Goal: Task Accomplishment & Management: Use online tool/utility

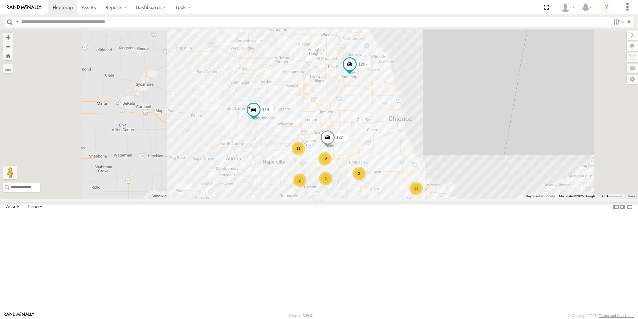
click at [0, 0] on div at bounding box center [0, 0] width 0 height 0
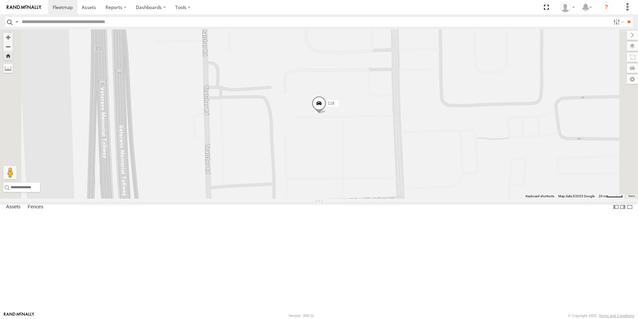
click at [0, 0] on div at bounding box center [0, 0] width 0 height 0
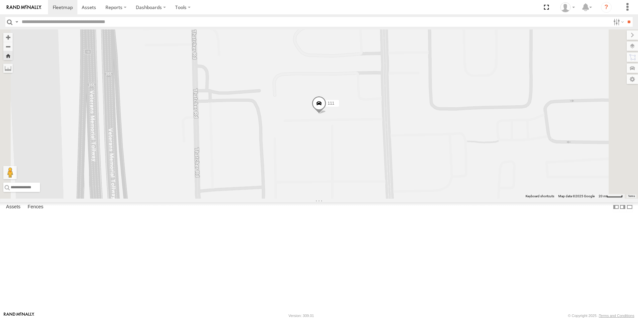
click at [0, 0] on div at bounding box center [0, 0] width 0 height 0
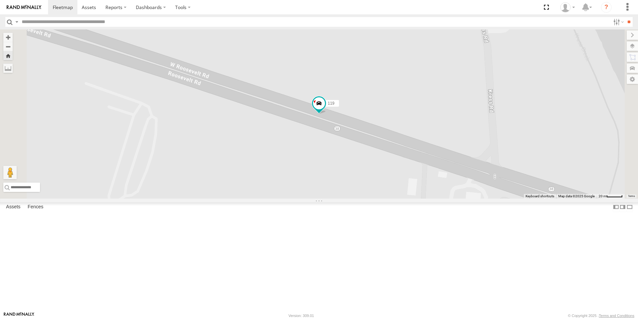
click at [0, 0] on div at bounding box center [0, 0] width 0 height 0
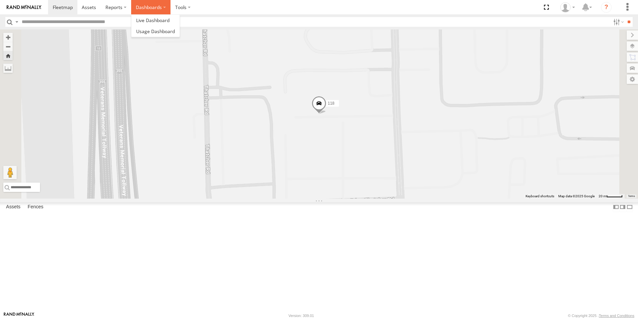
click at [131, 11] on label "Dashboards" at bounding box center [150, 7] width 39 height 14
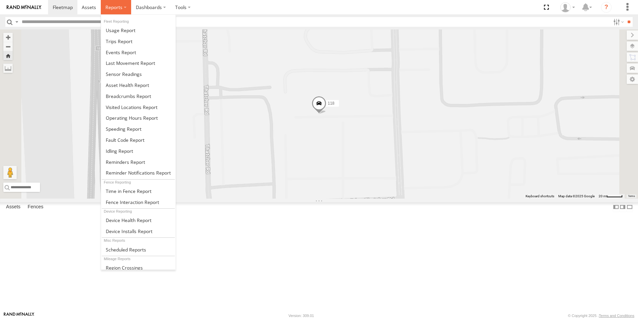
click at [122, 12] on label at bounding box center [116, 7] width 30 height 14
click at [135, 106] on span at bounding box center [132, 107] width 52 height 6
click at [135, 104] on span at bounding box center [132, 107] width 52 height 6
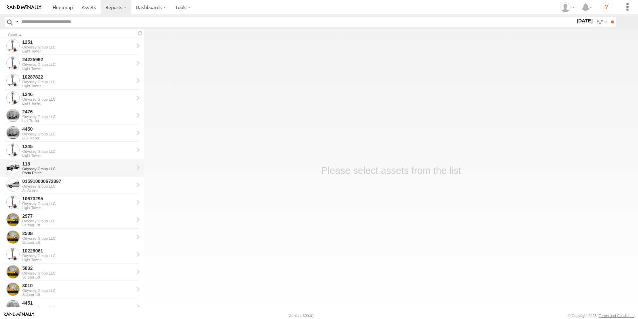
click at [16, 168] on div at bounding box center [12, 167] width 13 height 13
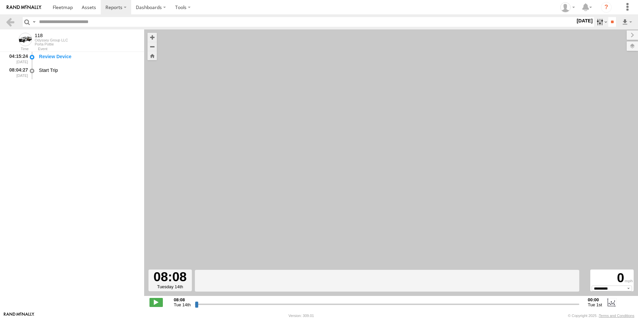
click at [594, 21] on label at bounding box center [601, 22] width 14 height 10
click at [0, 0] on label at bounding box center [0, 0] width 0 height 0
click at [609, 19] on input "**" at bounding box center [613, 22] width 8 height 10
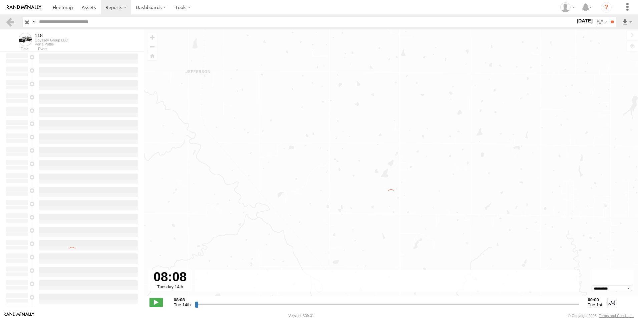
type input "**********"
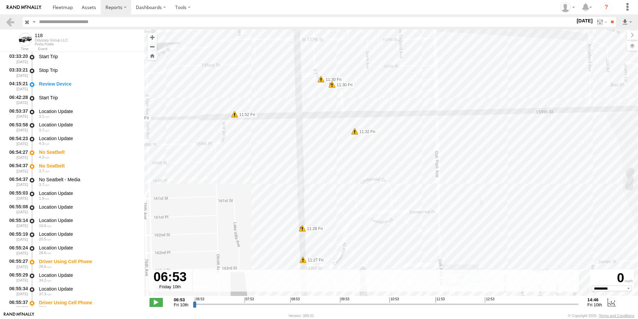
drag, startPoint x: 385, startPoint y: 128, endPoint x: 231, endPoint y: 142, distance: 153.9
click at [231, 142] on div "118 09:56 Fri 09:56 Fri 09:57 Fri 09:59 Fri 11:07 Fri 11:09 Fri 11:10 Fri 11:10…" at bounding box center [391, 165] width 494 height 273
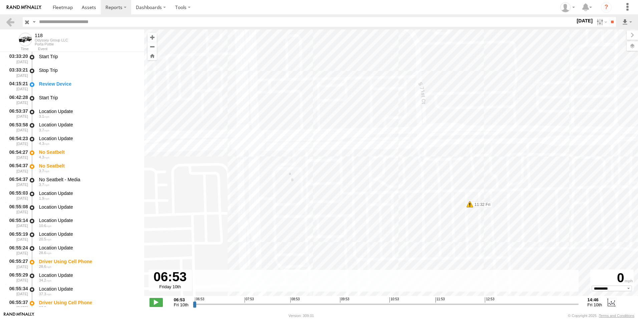
click at [470, 205] on span at bounding box center [470, 204] width 7 height 7
click at [450, 204] on div "118 09:56 Fri 09:56 Fri 09:57 Fri 09:59 Fri 11:07 Fri 11:09 Fri 11:10 Fri 11:10…" at bounding box center [391, 165] width 494 height 273
drag, startPoint x: 371, startPoint y: 195, endPoint x: 370, endPoint y: 239, distance: 44.1
click at [370, 239] on div "118 09:56 Fri 09:56 Fri 09:57 Fri 09:59 Fri 11:07 Fri 11:09 Fri 11:10 Fri 11:10…" at bounding box center [391, 165] width 494 height 273
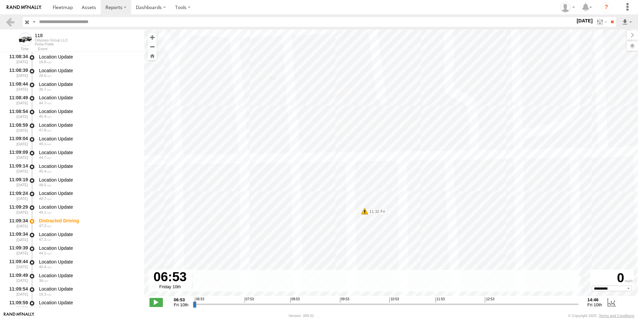
scroll to position [19247, 0]
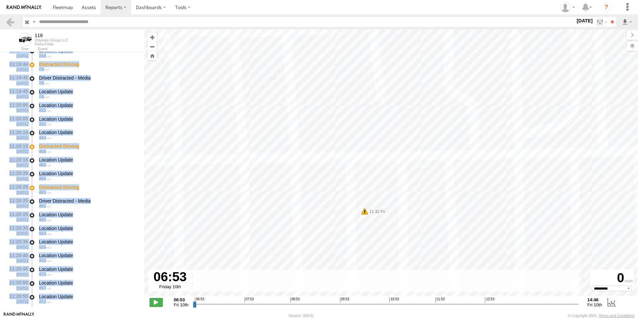
drag, startPoint x: 141, startPoint y: 290, endPoint x: 141, endPoint y: 311, distance: 20.4
click at [141, 311] on div "118 Odyssey Group LLC Porta Pottie Time Event 11:14:21 10/10/2025 Location Upda…" at bounding box center [72, 170] width 144 height 282
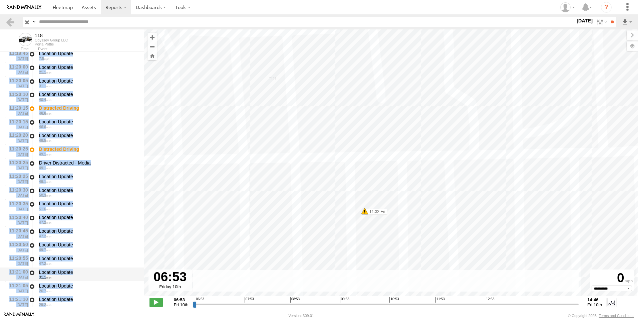
drag, startPoint x: 141, startPoint y: 311, endPoint x: 127, endPoint y: 277, distance: 36.5
click at [127, 277] on div "31.1" at bounding box center [88, 277] width 99 height 4
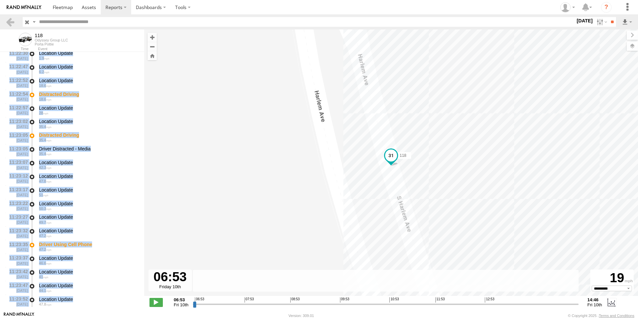
drag, startPoint x: 141, startPoint y: 288, endPoint x: 141, endPoint y: 310, distance: 21.4
click at [141, 310] on div "118 Odyssey Group LLC Porta Pottie Time Event 11:14:21 10/10/2025 Location Upda…" at bounding box center [72, 170] width 144 height 282
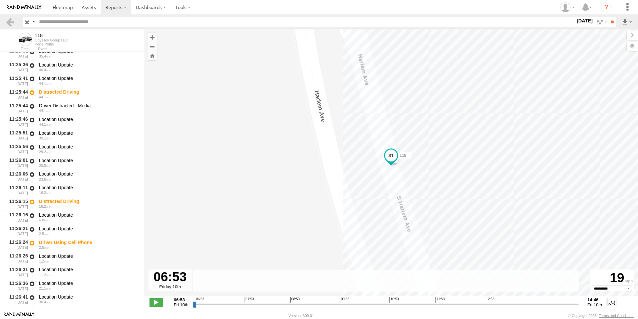
scroll to position [20800, 0]
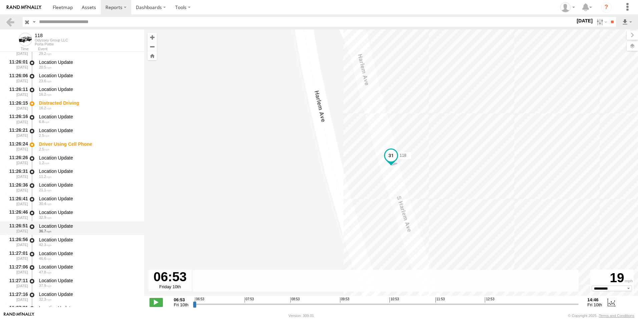
click at [83, 227] on div "Location Update" at bounding box center [88, 226] width 99 height 6
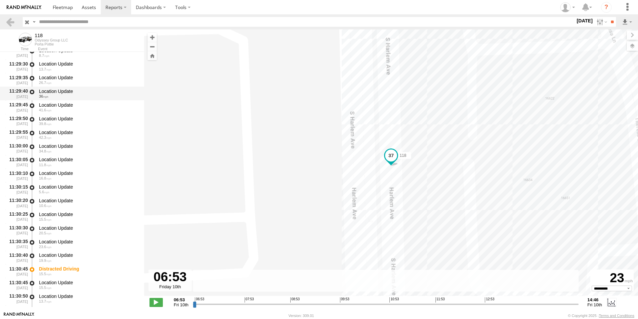
scroll to position [21334, 0]
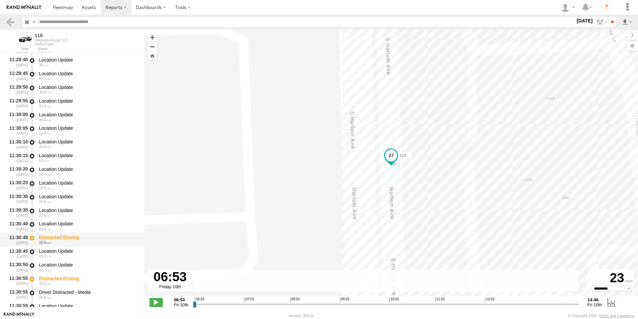
click at [67, 237] on div "Distracted Driving" at bounding box center [88, 237] width 99 height 6
click at [393, 167] on span at bounding box center [391, 166] width 7 height 7
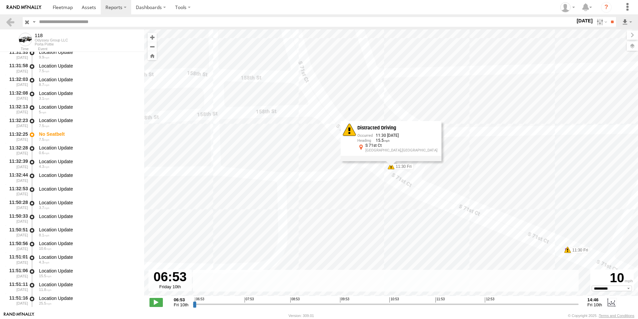
scroll to position [21735, 0]
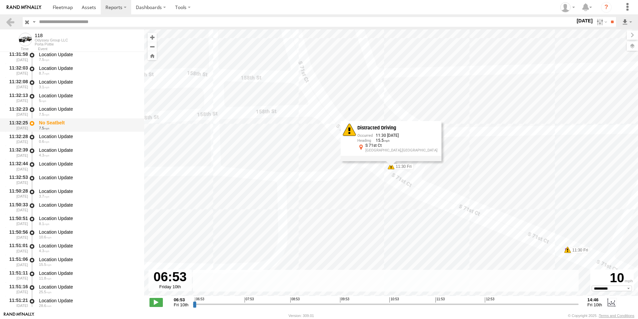
click at [48, 123] on div "No Seatbelt" at bounding box center [88, 123] width 99 height 6
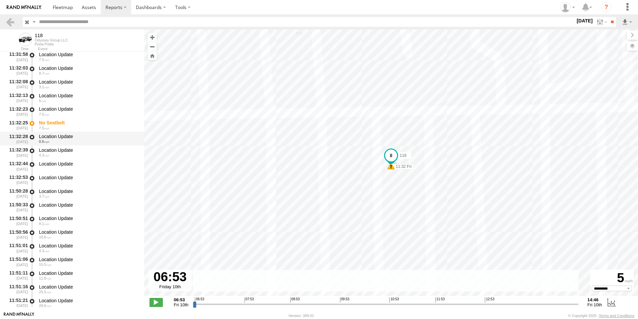
click at [49, 136] on div "Location Update" at bounding box center [88, 136] width 99 height 6
click at [50, 150] on div "Location Update" at bounding box center [88, 150] width 99 height 6
click at [53, 163] on div "Location Update" at bounding box center [88, 164] width 99 height 6
click at [52, 178] on div "Location Update" at bounding box center [88, 177] width 99 height 6
click at [52, 190] on div "Location Update" at bounding box center [88, 191] width 99 height 6
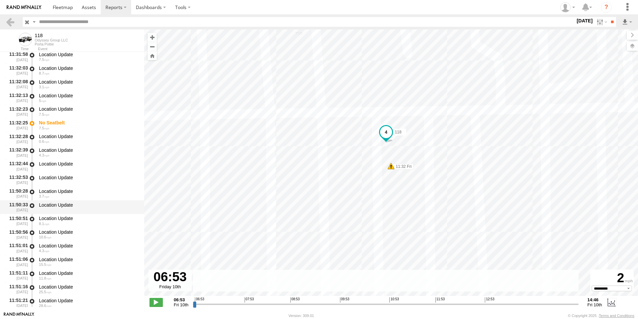
click at [51, 205] on div "Location Update" at bounding box center [88, 205] width 99 height 6
click at [51, 222] on div "8.1" at bounding box center [88, 223] width 99 height 4
click at [52, 236] on div "10.6" at bounding box center [88, 237] width 99 height 4
click at [56, 94] on div "Location Update" at bounding box center [88, 95] width 99 height 6
click at [57, 80] on div "Location Update" at bounding box center [88, 82] width 99 height 6
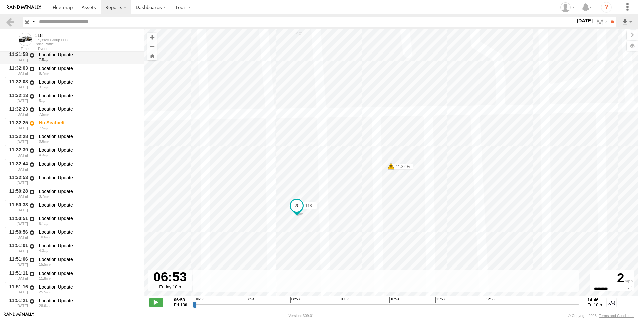
click at [55, 58] on div "7.5" at bounding box center [88, 59] width 99 height 4
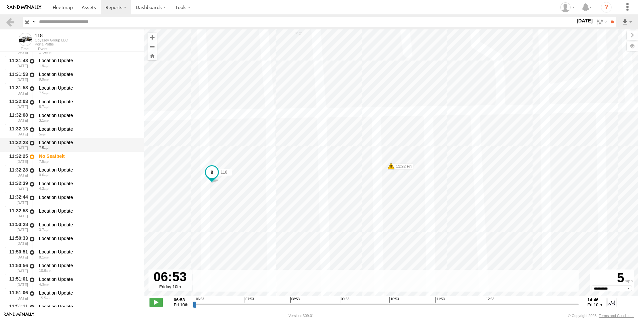
scroll to position [21669, 0]
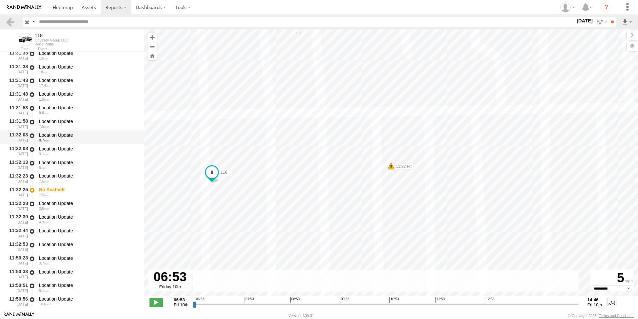
click at [59, 132] on div "Location Update" at bounding box center [88, 135] width 99 height 6
click at [55, 115] on div "Location Update 9.9" at bounding box center [88, 110] width 101 height 12
click at [54, 96] on div "Location Update" at bounding box center [88, 94] width 99 height 6
click at [19, 7] on img at bounding box center [24, 7] width 35 height 5
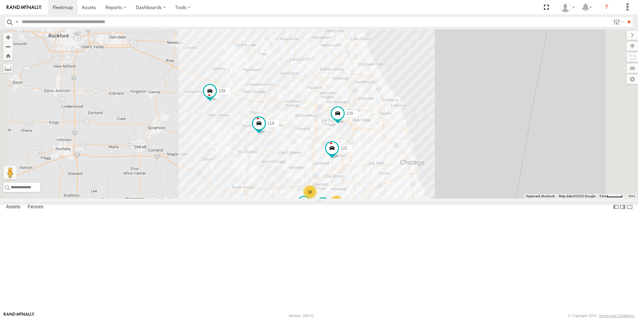
click at [0, 0] on div at bounding box center [0, 0] width 0 height 0
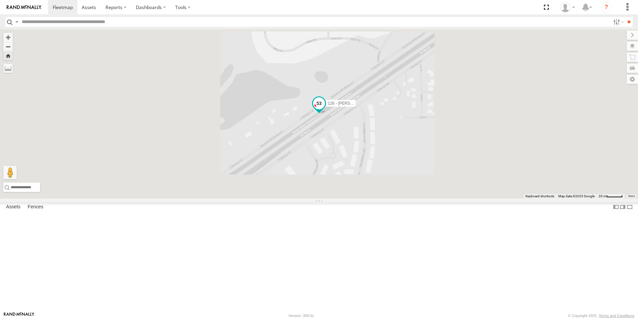
click at [325, 109] on span at bounding box center [319, 103] width 12 height 12
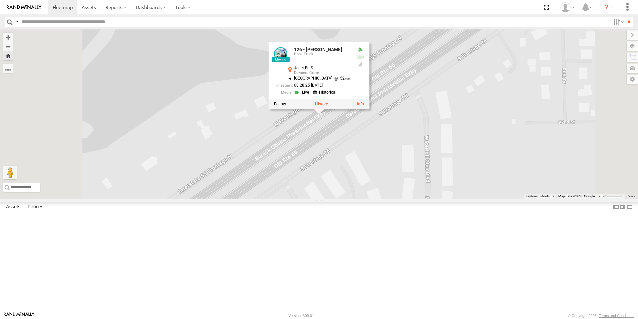
click at [328, 106] on label at bounding box center [321, 104] width 13 height 5
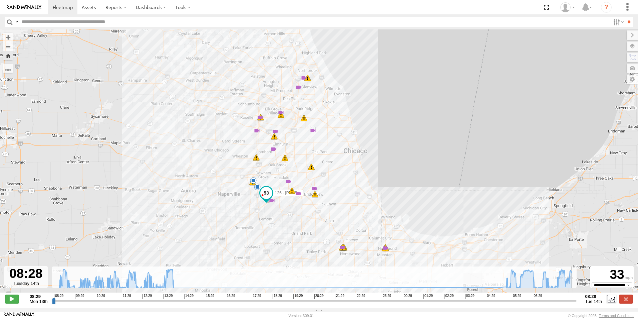
drag, startPoint x: 349, startPoint y: 304, endPoint x: 628, endPoint y: 315, distance: 279.7
type input "**********"
click at [577, 304] on input "range" at bounding box center [314, 300] width 525 height 6
click at [29, 8] on img at bounding box center [24, 7] width 35 height 5
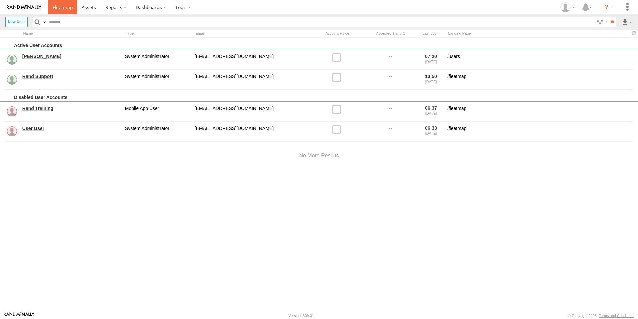
click at [69, 11] on link at bounding box center [62, 7] width 29 height 14
